Goal: Information Seeking & Learning: Learn about a topic

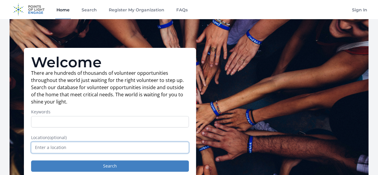
click at [78, 148] on input "text" at bounding box center [110, 146] width 158 height 11
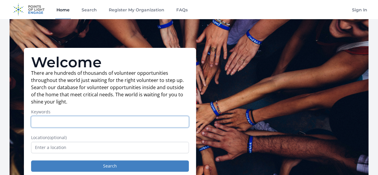
click at [88, 127] on input "Keywords" at bounding box center [110, 121] width 158 height 11
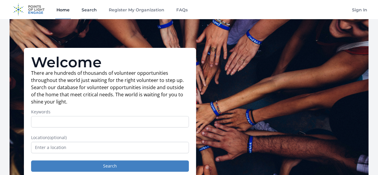
click at [91, 12] on link "Search" at bounding box center [89, 9] width 18 height 19
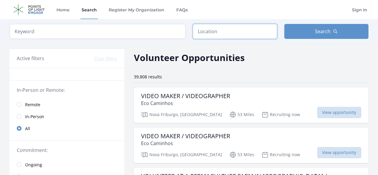
click at [207, 31] on input "text" at bounding box center [235, 31] width 84 height 15
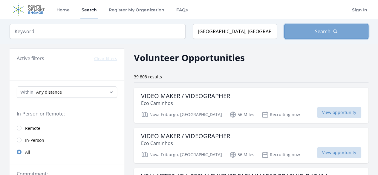
click at [320, 34] on span "Search" at bounding box center [323, 31] width 16 height 7
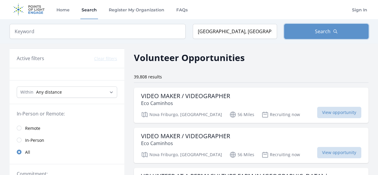
scroll to position [2, 0]
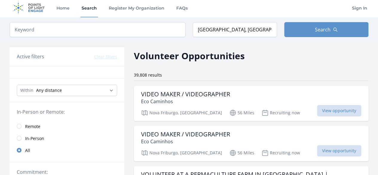
click at [224, 21] on div "Keyword Location Rio de Janeiro, State of Rio de Janeiro, Brazil Search" at bounding box center [189, 29] width 378 height 24
click at [233, 30] on input "Rio de Janeiro, State of Rio de Janeiro, Brazil" at bounding box center [235, 29] width 84 height 15
click at [229, 31] on input "Rio de Janeiro, State of Rio de Janeiro, Brazil" at bounding box center [235, 29] width 84 height 15
drag, startPoint x: 231, startPoint y: 30, endPoint x: 249, endPoint y: 31, distance: 18.2
click at [249, 31] on input "Rio de Janeiro, State of Rio de Janeiro, Brazil" at bounding box center [235, 29] width 84 height 15
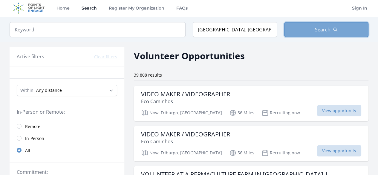
click at [318, 33] on span "Search" at bounding box center [323, 29] width 16 height 7
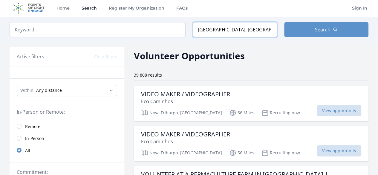
click at [231, 30] on input "Rio de Janeiro, Rio de Janeiro - State of Rio de Janeiro, Brazil" at bounding box center [235, 29] width 84 height 15
click at [231, 29] on input "Rio de Janeiro, Rio de Janeiro - State of Rio de Janeiro, Brazil" at bounding box center [235, 29] width 84 height 15
type input "Rio de Janeiro, aRio de Janeiro - State of Rio de Janeiro, Brazil"
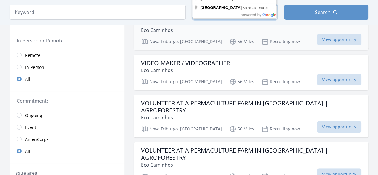
scroll to position [0, 0]
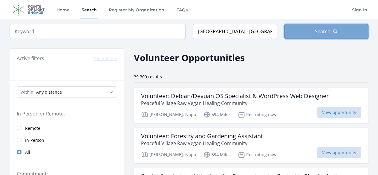
click at [307, 30] on button "Search" at bounding box center [326, 31] width 84 height 15
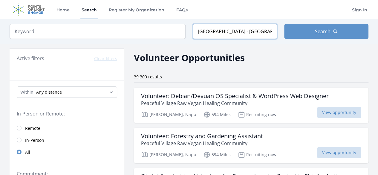
click at [230, 34] on input "Rio de Janeiro - São Paulo de Olivença, State of Amazonas, Brazil" at bounding box center [235, 31] width 84 height 15
type input "Rio de Janeiro, State of Rio de Janeiro, Brazil"
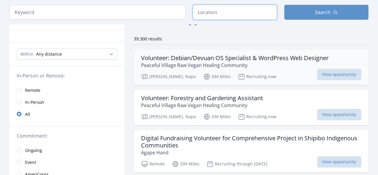
scroll to position [38, 0]
click at [28, 90] on span "Remote" at bounding box center [32, 90] width 15 height 6
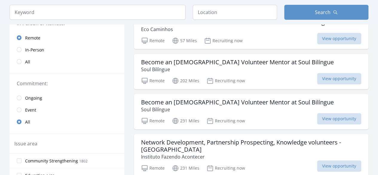
scroll to position [73, 0]
drag, startPoint x: 159, startPoint y: 63, endPoint x: 334, endPoint y: 78, distance: 175.0
click at [334, 78] on span "View opportunity" at bounding box center [339, 78] width 44 height 11
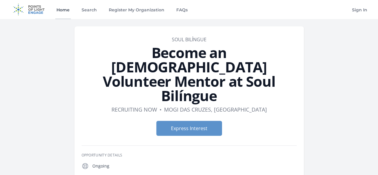
click at [62, 13] on link "Home" at bounding box center [63, 9] width 16 height 19
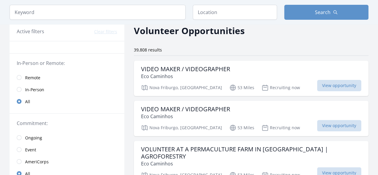
scroll to position [1, 0]
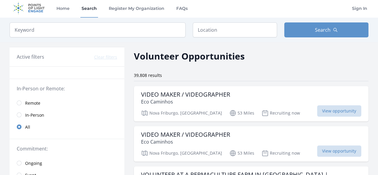
click at [19, 109] on link "In-Person" at bounding box center [67, 115] width 115 height 12
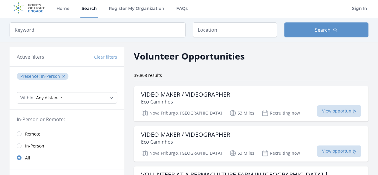
click at [19, 104] on div "Within Any distance , 5 Miles , 20 Miles , 50 Miles , 100 Miles" at bounding box center [67, 98] width 115 height 24
click at [20, 132] on input "radio" at bounding box center [19, 133] width 5 height 5
